Goal: Transaction & Acquisition: Purchase product/service

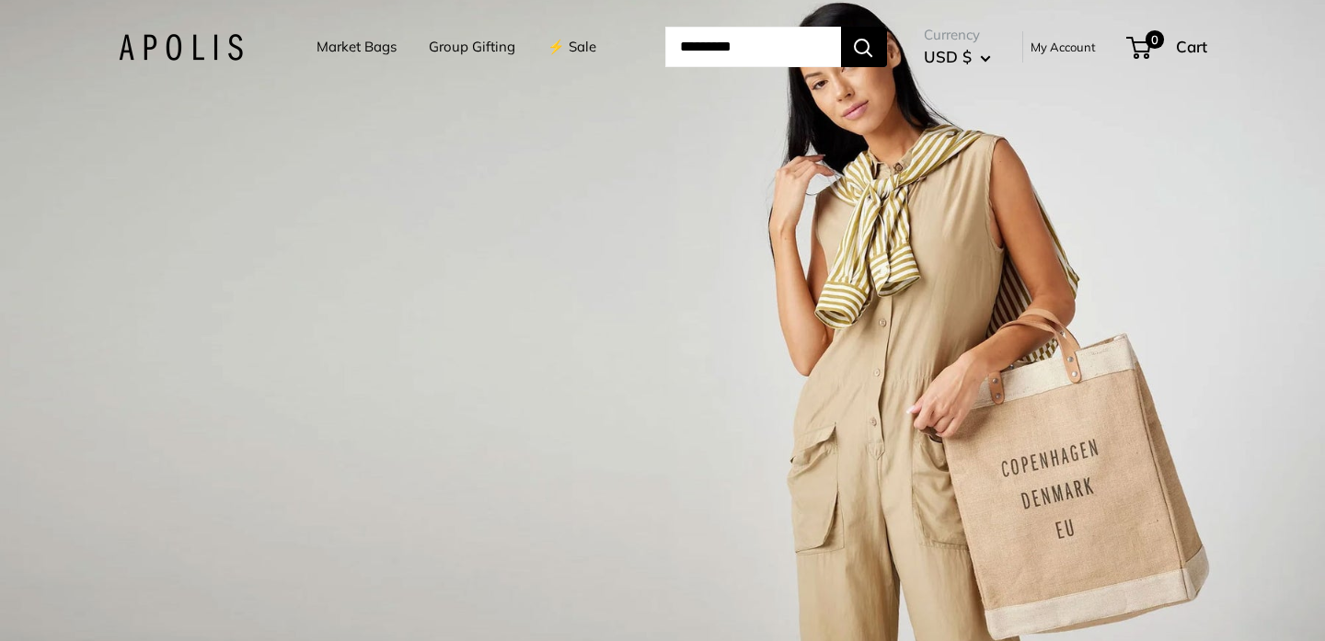
click at [575, 50] on link "⚡️ Sale" at bounding box center [572, 47] width 49 height 26
click at [1150, 37] on span "0" at bounding box center [1155, 40] width 22 height 22
